Goal: Transaction & Acquisition: Purchase product/service

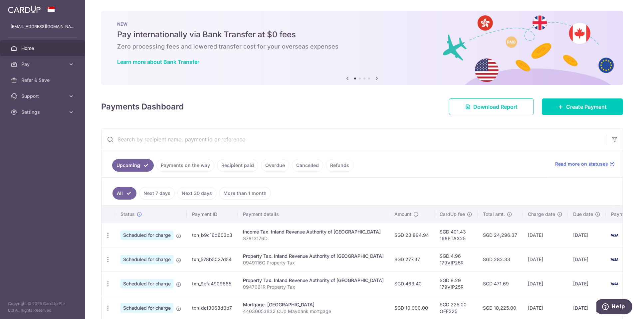
click at [345, 79] on icon at bounding box center [348, 78] width 8 height 8
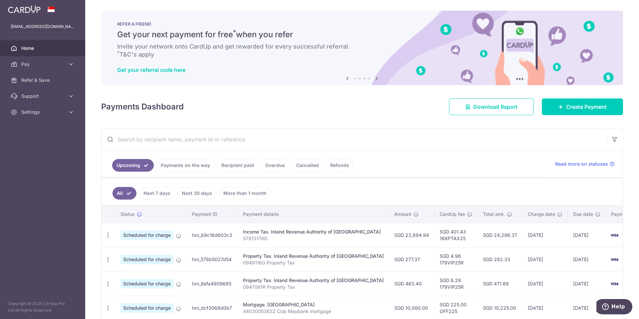
click at [345, 79] on icon at bounding box center [348, 78] width 8 height 8
click at [596, 107] on span "Create Payment" at bounding box center [586, 107] width 41 height 8
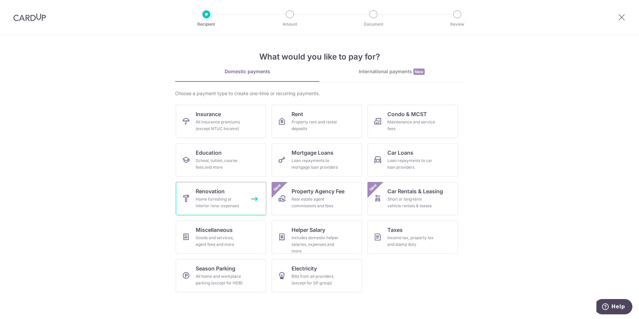
click at [241, 190] on link "Renovation Home furnishing or interior reno-expenses" at bounding box center [221, 198] width 91 height 33
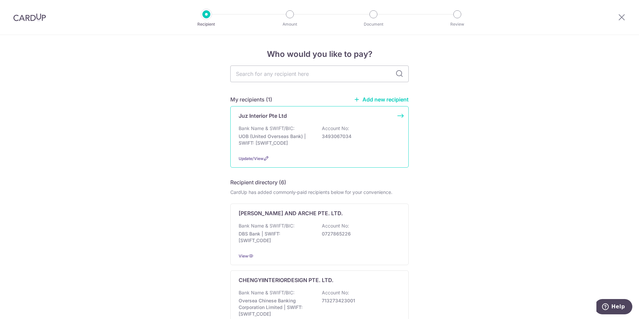
drag, startPoint x: 322, startPoint y: 136, endPoint x: 343, endPoint y: 137, distance: 21.0
click at [343, 137] on p "3493067034" at bounding box center [359, 136] width 75 height 7
drag, startPoint x: 320, startPoint y: 136, endPoint x: 357, endPoint y: 140, distance: 37.2
click at [357, 140] on div "Bank Name & SWIFT/BIC: UOB (United Overseas Bank) | SWIFT: [SWIFT_CODE] Account…" at bounding box center [320, 137] width 162 height 25
copy p "3493067034"
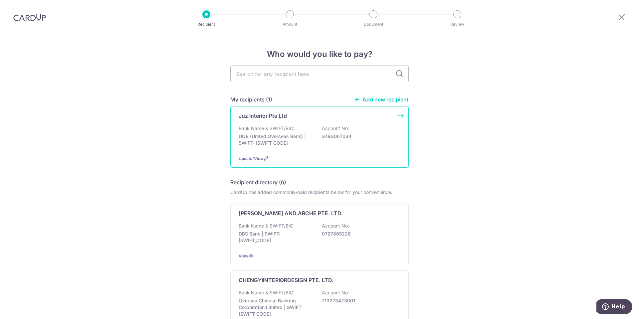
click at [292, 145] on p "UOB (United Overseas Bank) | SWIFT: UOVBSGSGXXX" at bounding box center [276, 139] width 75 height 13
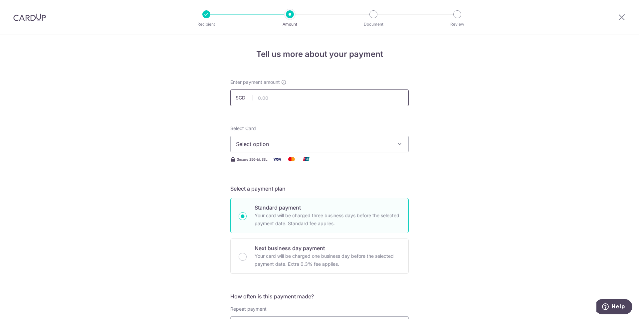
click at [282, 104] on input "text" at bounding box center [319, 98] width 178 height 17
type input "10,467.27"
click at [315, 147] on span "Select option" at bounding box center [313, 144] width 155 height 8
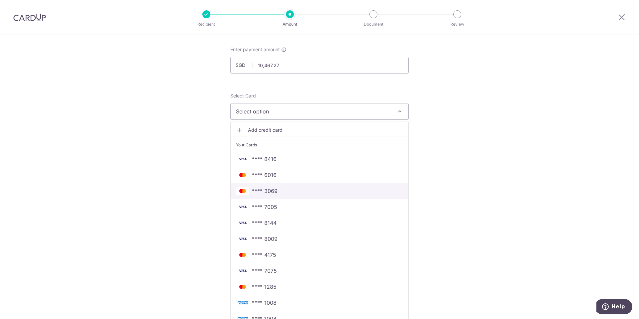
scroll to position [67, 0]
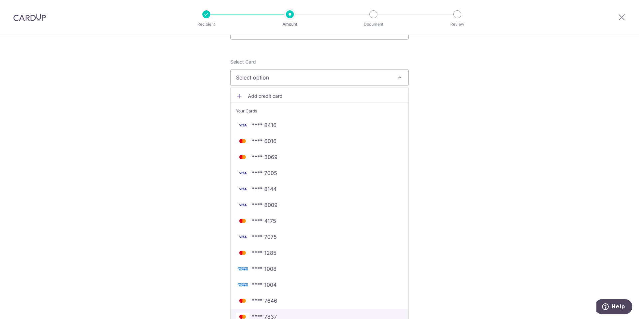
click at [280, 317] on span "**** 7837" at bounding box center [319, 317] width 167 height 8
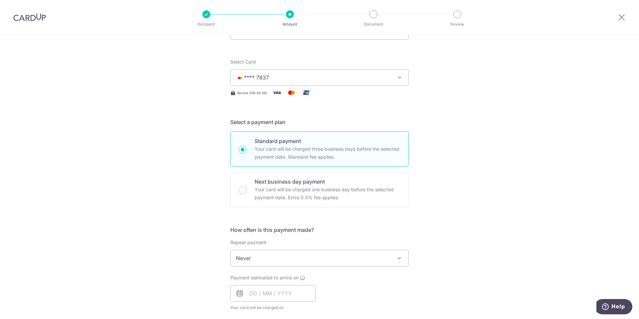
scroll to position [133, 0]
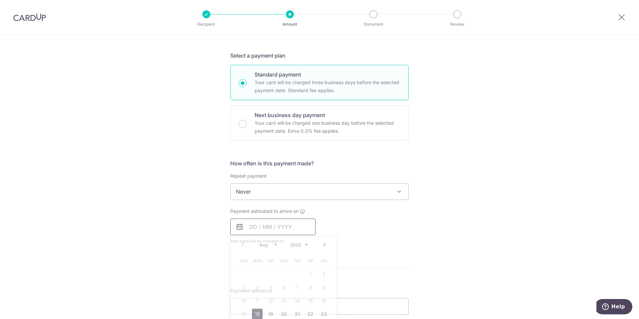
click at [295, 227] on input "text" at bounding box center [272, 227] width 85 height 17
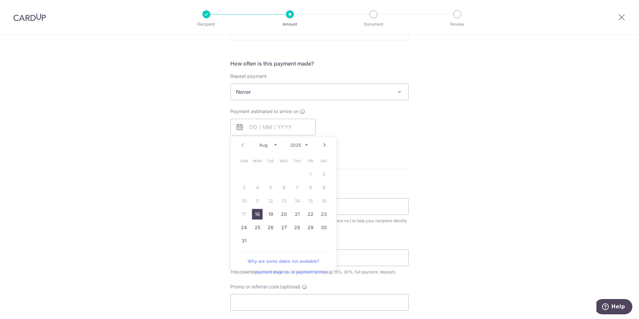
click at [255, 214] on link "18" at bounding box center [257, 214] width 11 height 11
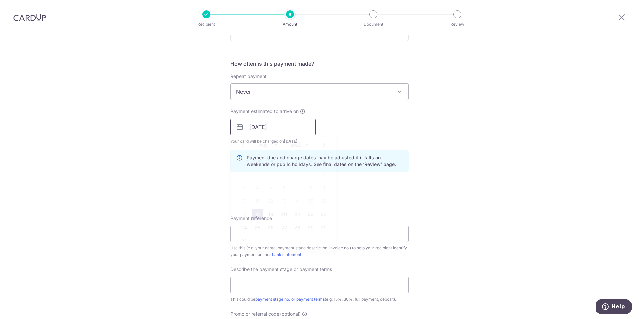
click at [299, 128] on input "18/08/2025" at bounding box center [272, 127] width 85 height 17
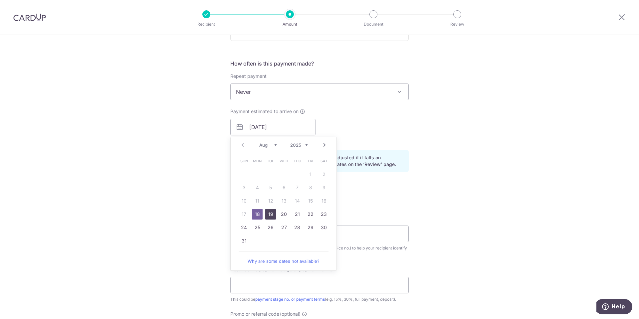
click at [271, 213] on link "19" at bounding box center [270, 214] width 11 height 11
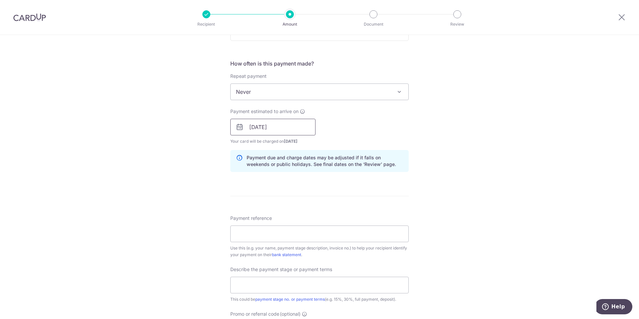
click at [282, 129] on input "19/08/2025" at bounding box center [272, 127] width 85 height 17
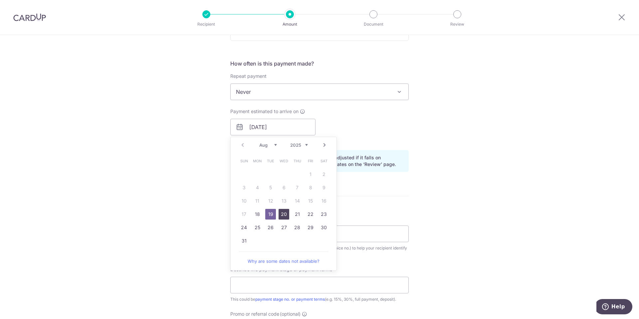
click at [281, 215] on link "20" at bounding box center [284, 214] width 11 height 11
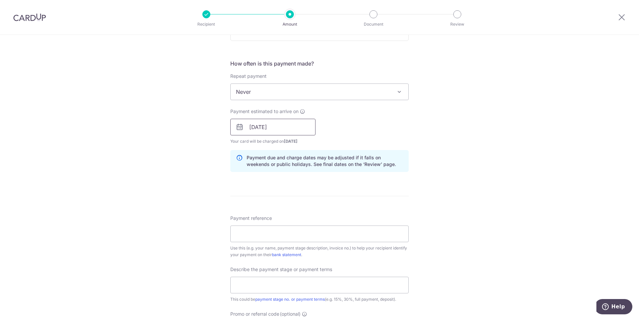
click at [284, 127] on input "20/08/2025" at bounding box center [272, 127] width 85 height 17
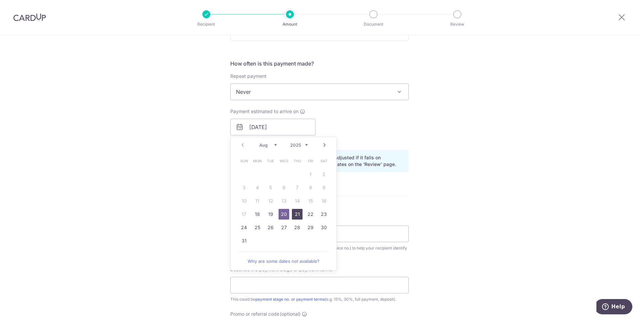
click at [294, 215] on link "21" at bounding box center [297, 214] width 11 height 11
type input "[DATE]"
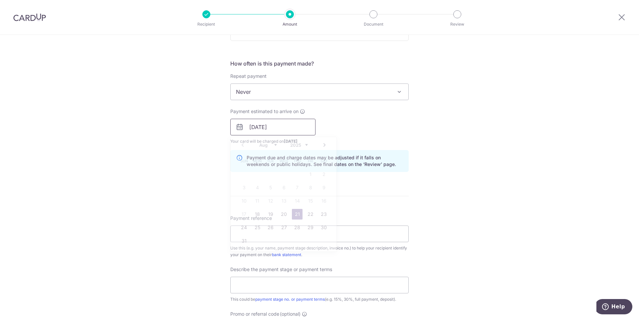
click at [292, 125] on input "[DATE]" at bounding box center [272, 127] width 85 height 17
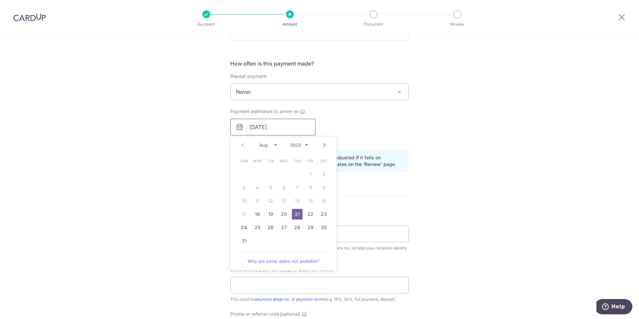
click at [292, 125] on input "[DATE]" at bounding box center [272, 127] width 85 height 17
click at [457, 143] on div "Tell us more about your payment Enter payment amount SGD 10,467.27 10467.27 Sel…" at bounding box center [319, 139] width 639 height 674
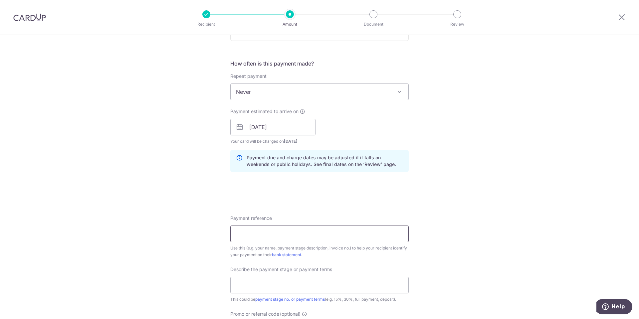
click at [302, 239] on input "Payment reference" at bounding box center [319, 234] width 178 height 17
paste input "25-INV0423/P0454/Ubi-Jenn"
type input "25-INV0423/P0454/Ubi-Jenn Allsworth"
click at [296, 290] on input "text" at bounding box center [319, 285] width 178 height 17
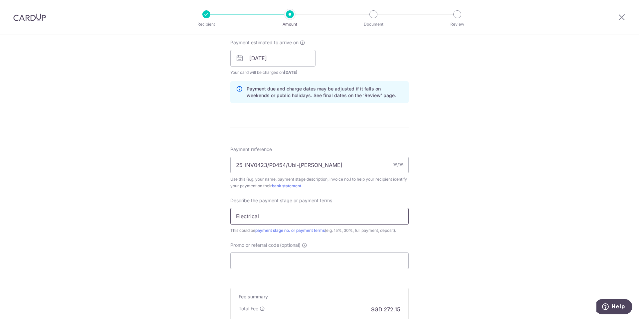
scroll to position [333, 0]
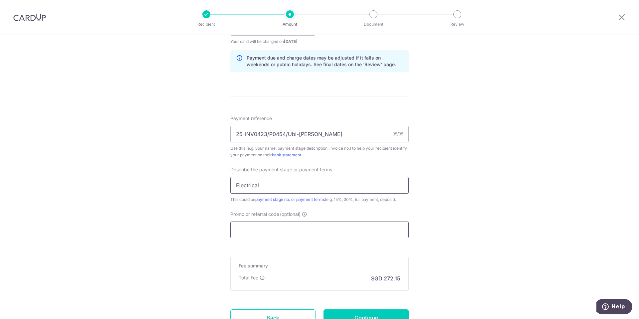
type input "Electrical"
click at [319, 232] on input "Promo or referral code (optional)" at bounding box center [319, 230] width 178 height 17
click at [292, 231] on input "Promo or referral code (optional)" at bounding box center [319, 230] width 178 height 17
paste input "OFF225"
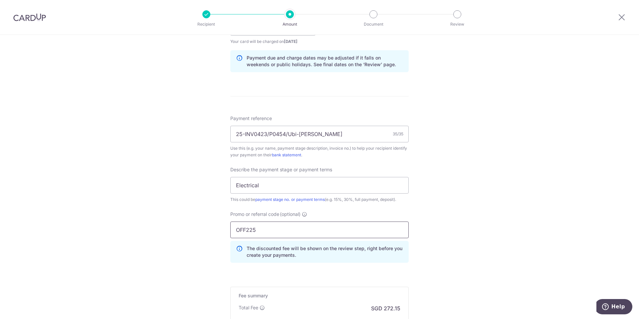
scroll to position [420, 0]
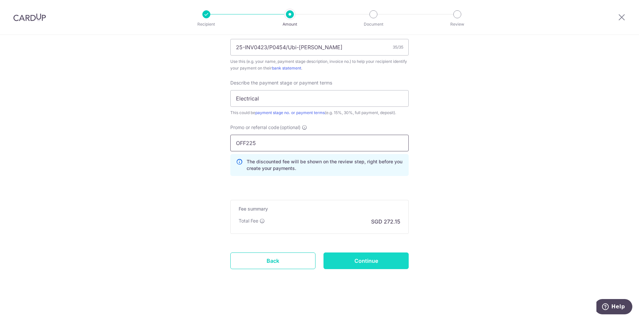
type input "OFF225"
click at [375, 265] on input "Continue" at bounding box center [366, 261] width 85 height 17
type input "Create Schedule"
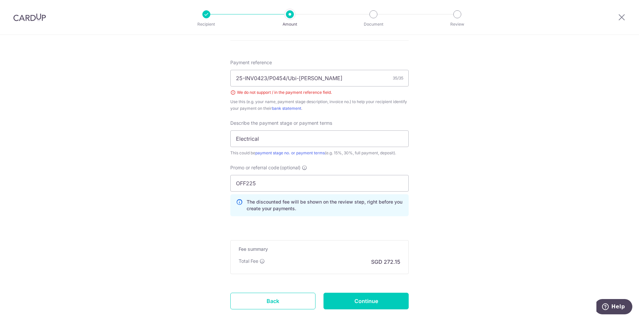
scroll to position [329, 0]
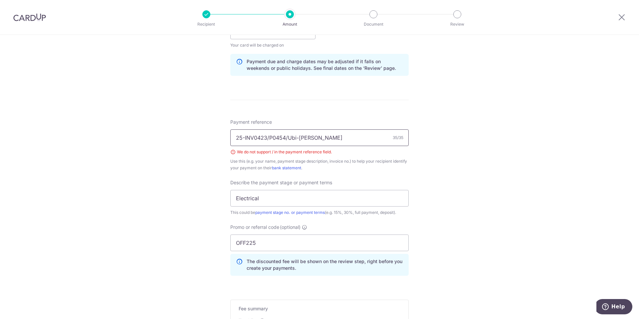
click at [243, 137] on input "25-INV0423/P0454/Ubi-[PERSON_NAME]" at bounding box center [319, 138] width 178 height 17
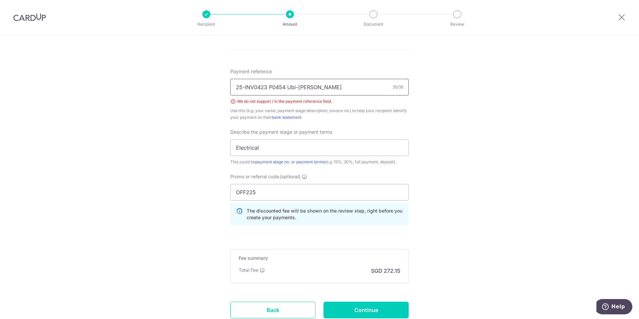
scroll to position [429, 0]
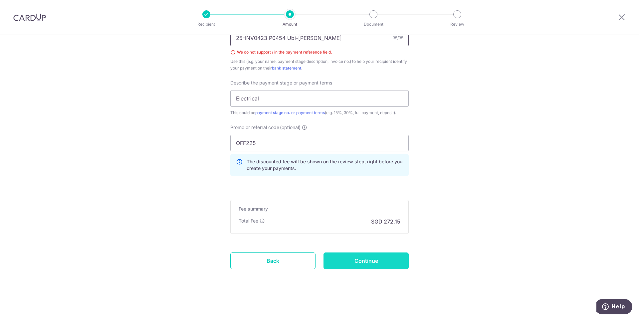
type input "25-INV0423 P0454 Ubi-Jenn Allsworth"
click at [356, 261] on input "Continue" at bounding box center [366, 261] width 85 height 17
type input "Create Schedule"
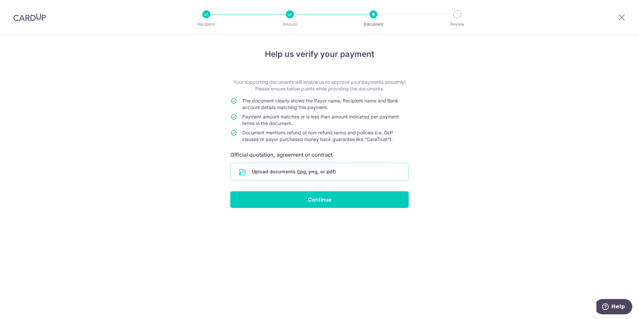
click at [319, 171] on input "file" at bounding box center [320, 171] width 178 height 17
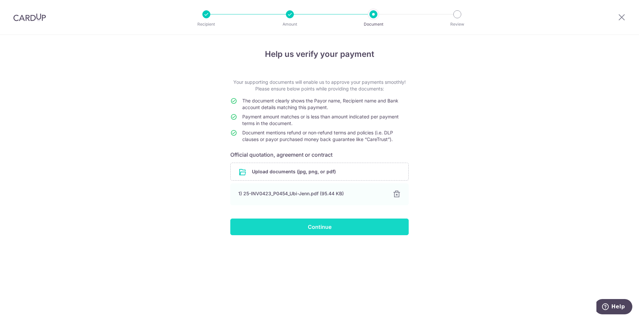
click at [316, 227] on input "Continue" at bounding box center [319, 227] width 178 height 17
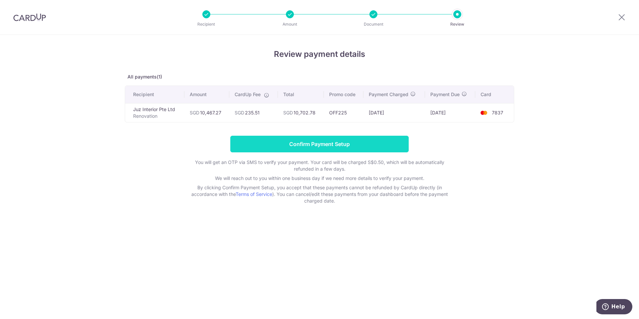
click at [364, 148] on input "Confirm Payment Setup" at bounding box center [319, 144] width 178 height 17
